Goal: Navigation & Orientation: Go to known website

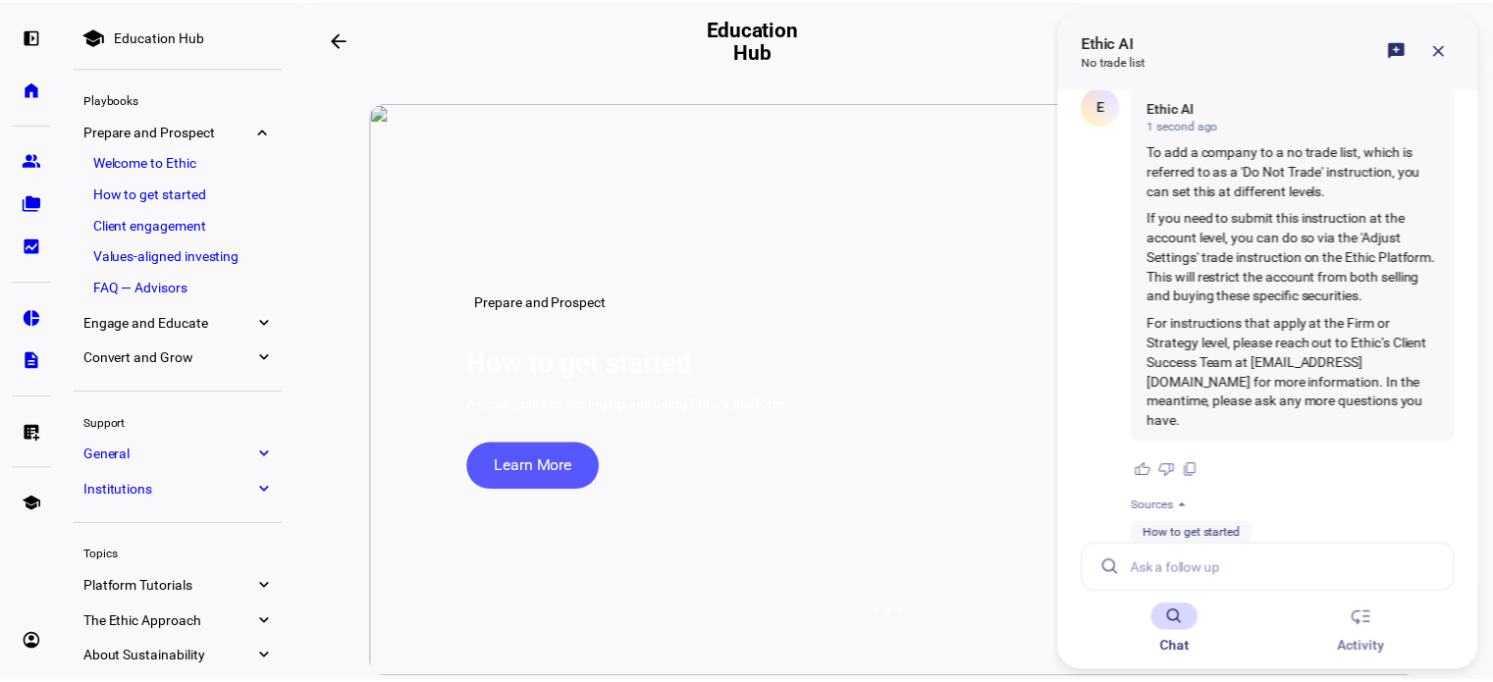
scroll to position [43, 0]
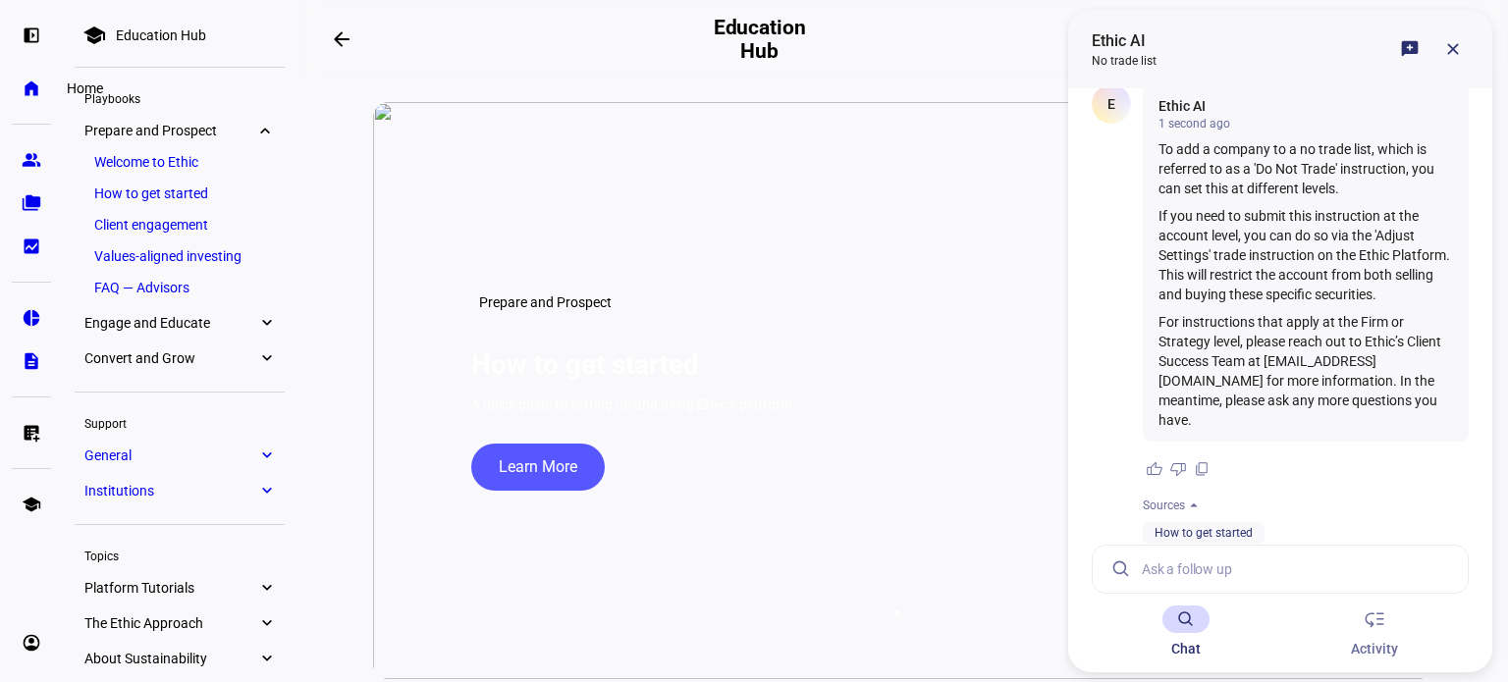
click at [27, 89] on eth-mat-symbol "home" at bounding box center [32, 89] width 20 height 20
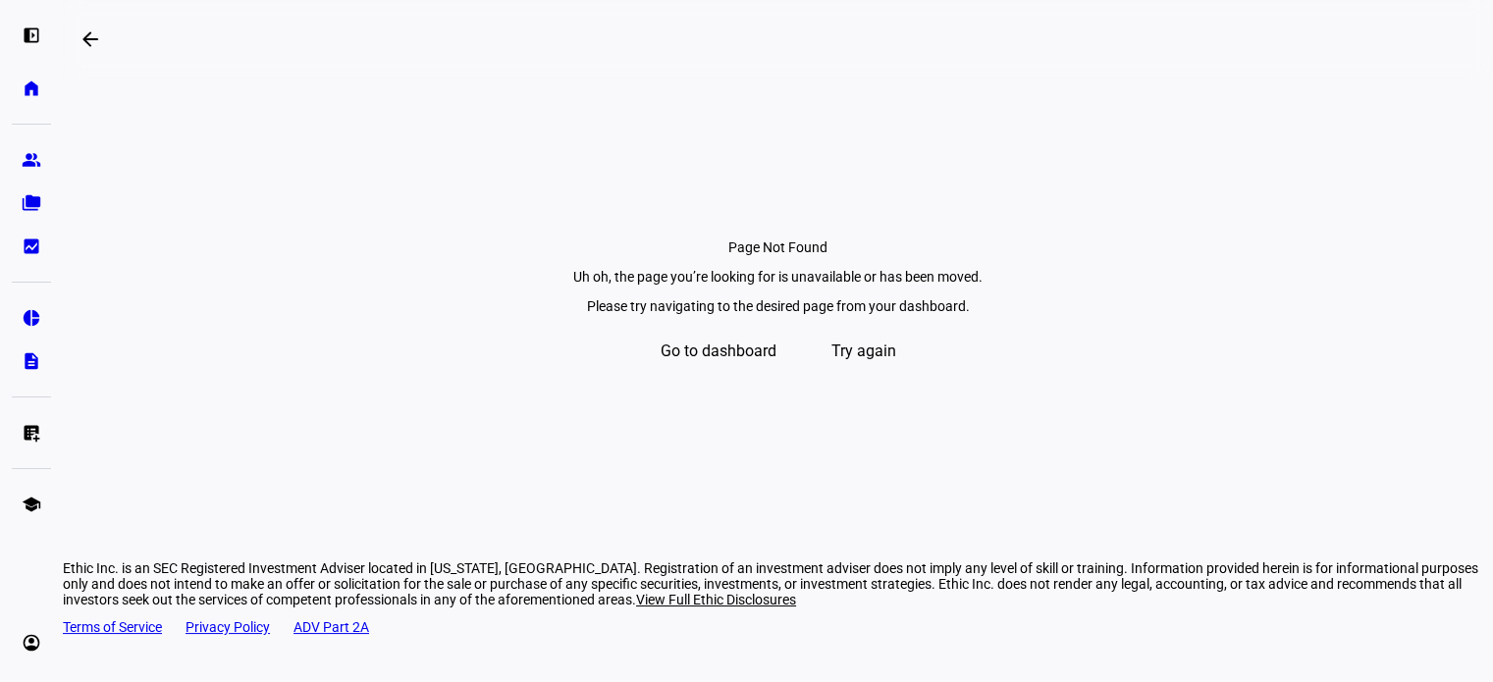
click at [704, 375] on span "Go to dashboard" at bounding box center [719, 351] width 116 height 47
click at [710, 375] on span "Go to dashboard" at bounding box center [719, 351] width 116 height 47
click at [31, 646] on eth-mat-symbol "account_circle" at bounding box center [32, 643] width 20 height 20
click at [92, 622] on span "Sign Out" at bounding box center [66, 631] width 52 height 20
